Goal: Check status: Check status

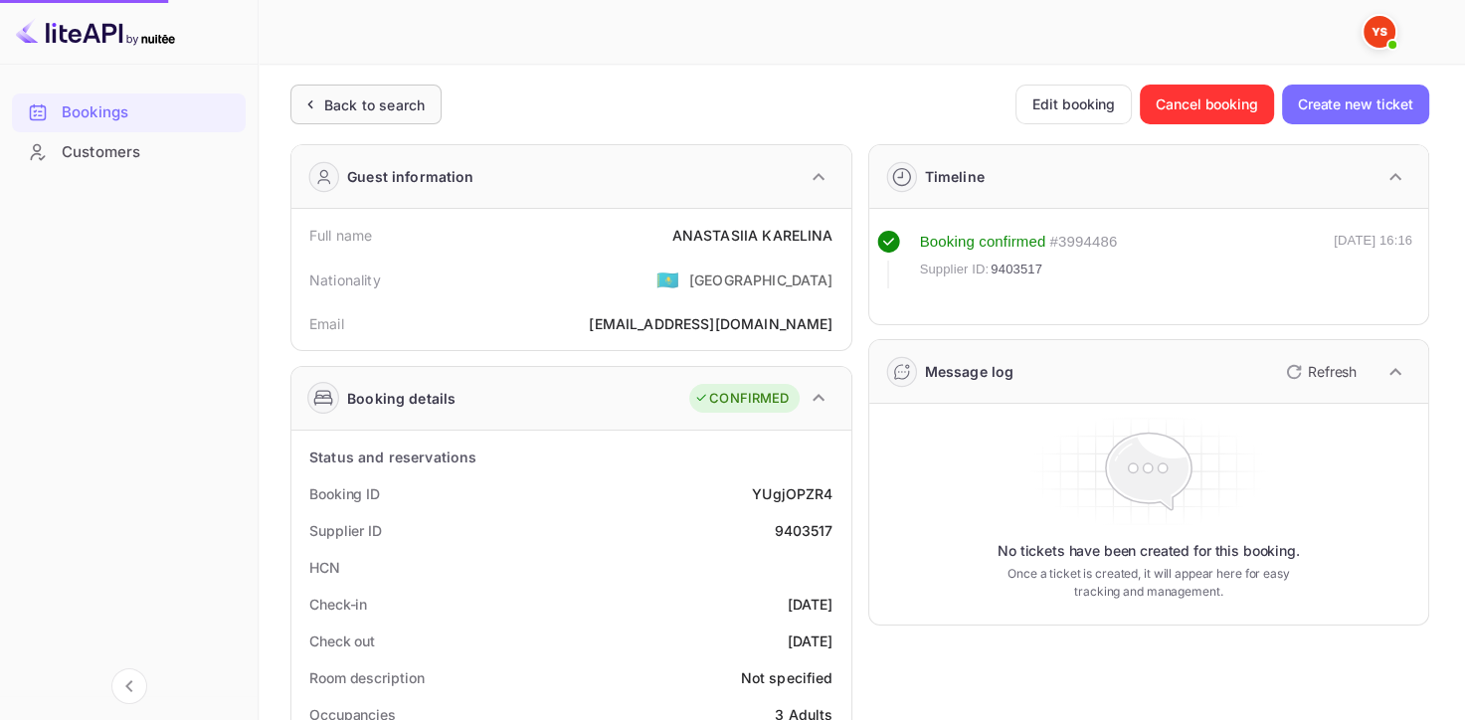
click at [340, 114] on div "Back to search" at bounding box center [374, 104] width 100 height 21
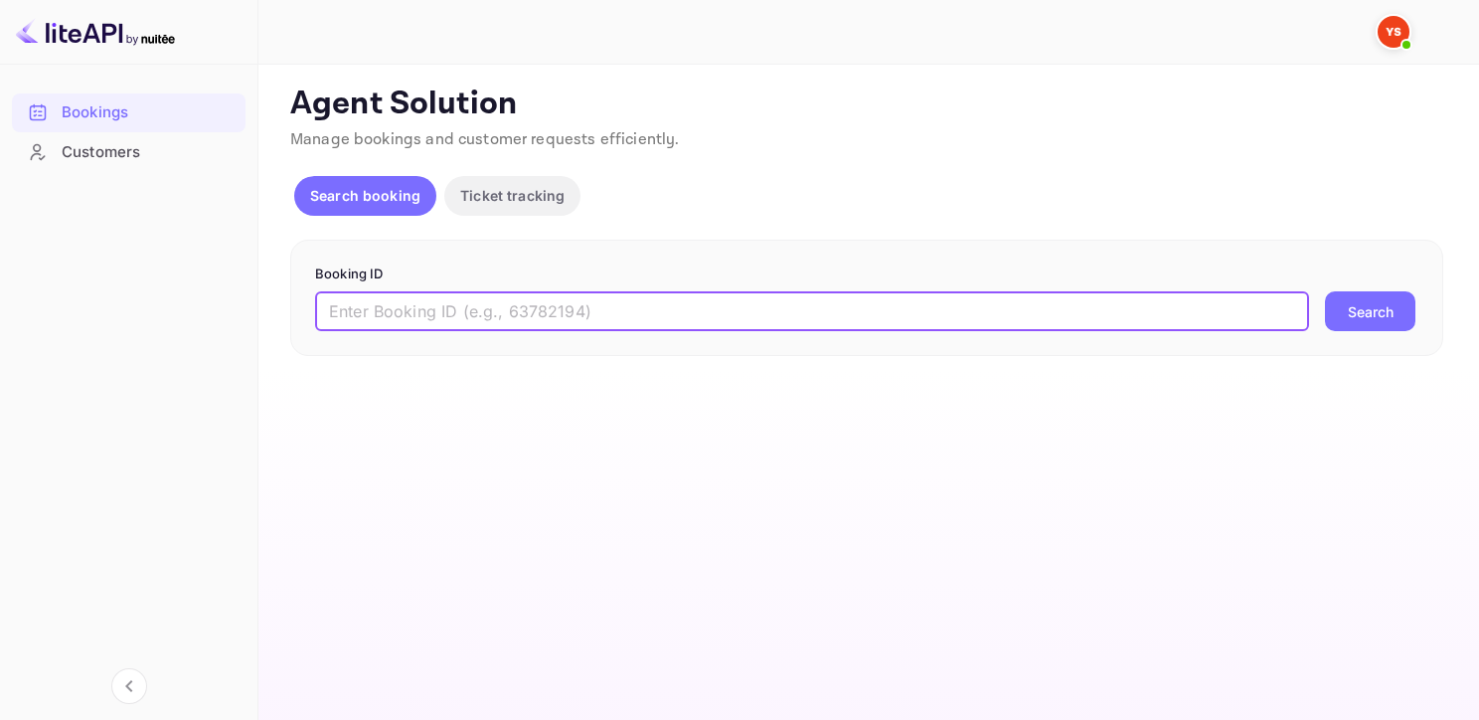
click at [575, 322] on input "text" at bounding box center [812, 311] width 994 height 40
paste input "9401819"
type input "9401819"
click at [1325, 291] on button "Search" at bounding box center [1370, 311] width 90 height 40
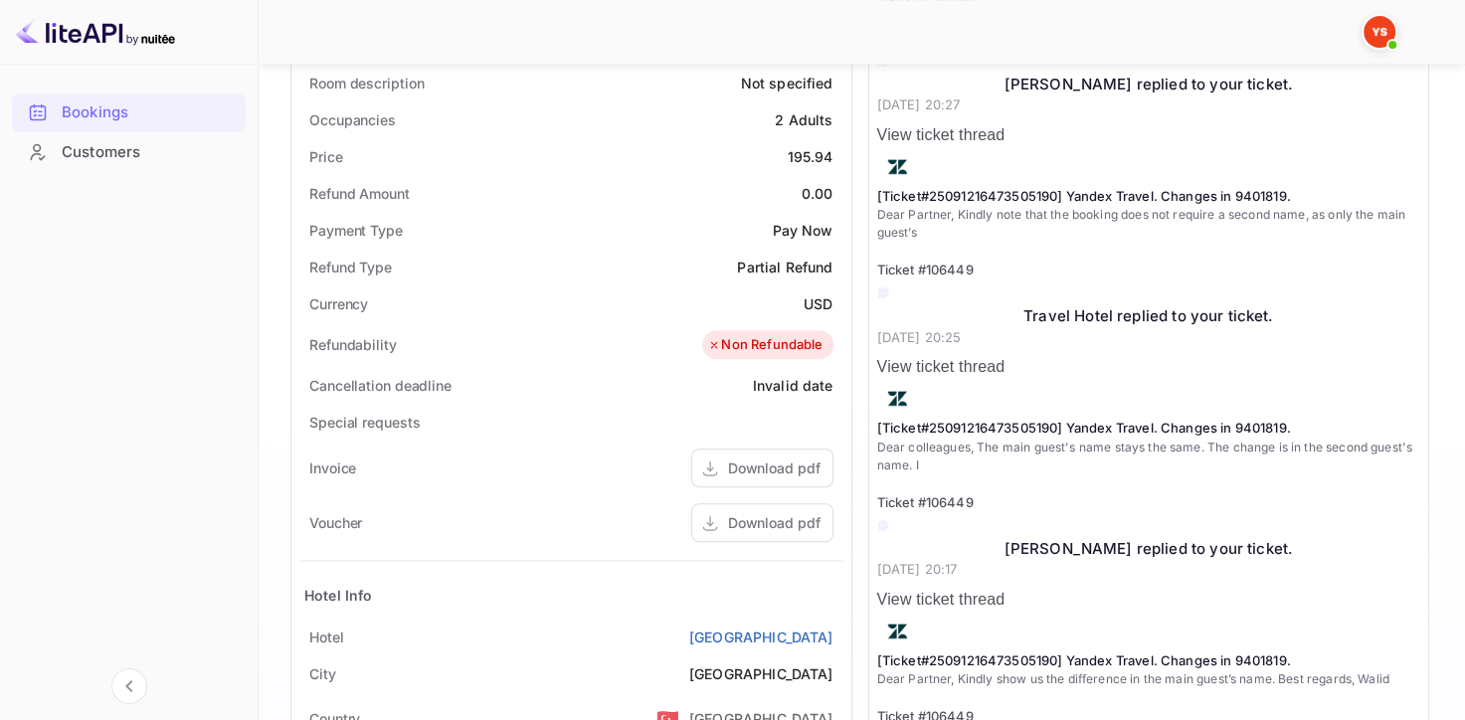
scroll to position [597, 0]
click at [747, 531] on div "Download pdf" at bounding box center [762, 520] width 142 height 39
